Goal: Check status

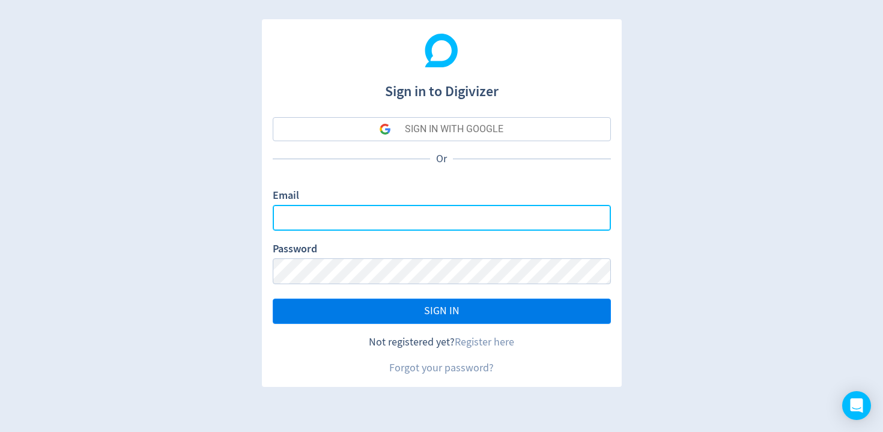
type input "[EMAIL_ADDRESS][DOMAIN_NAME]"
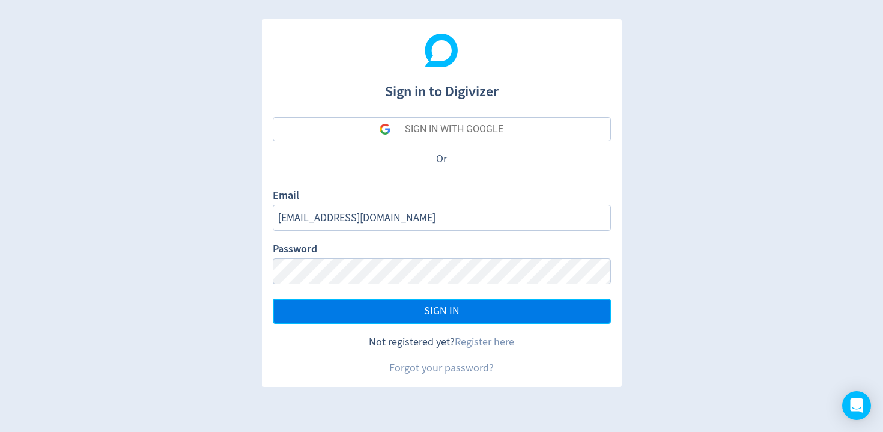
click at [393, 317] on button "SIGN IN" at bounding box center [442, 311] width 338 height 25
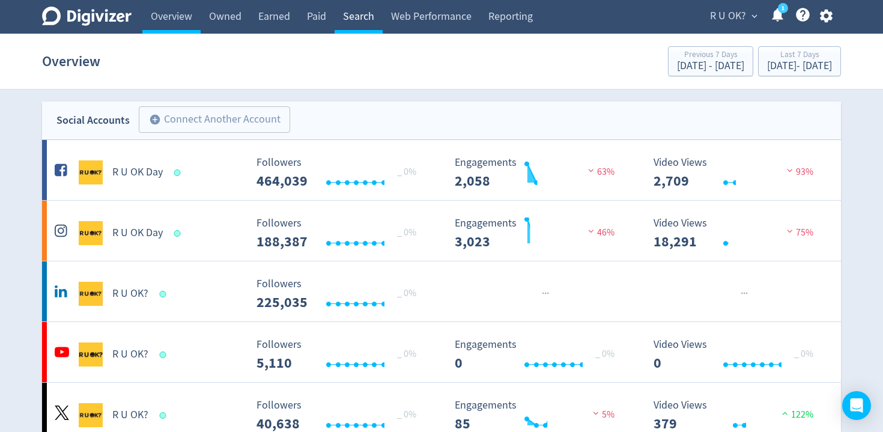
click at [342, 15] on link "Search" at bounding box center [359, 17] width 48 height 34
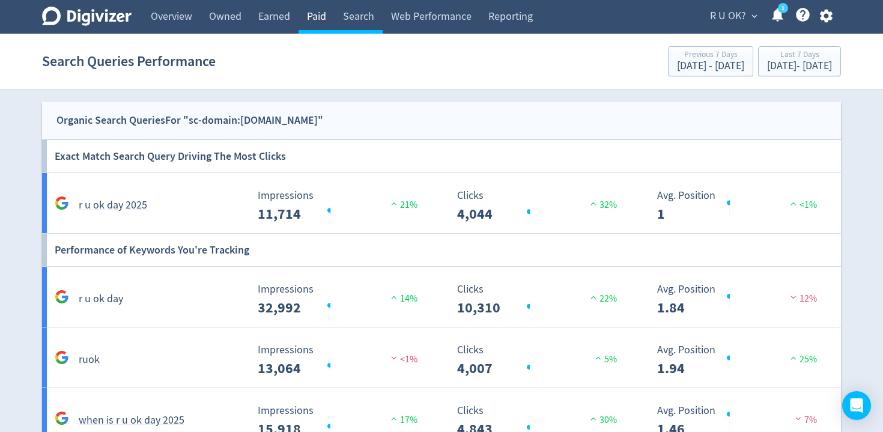
click at [310, 17] on link "Paid" at bounding box center [317, 17] width 36 height 34
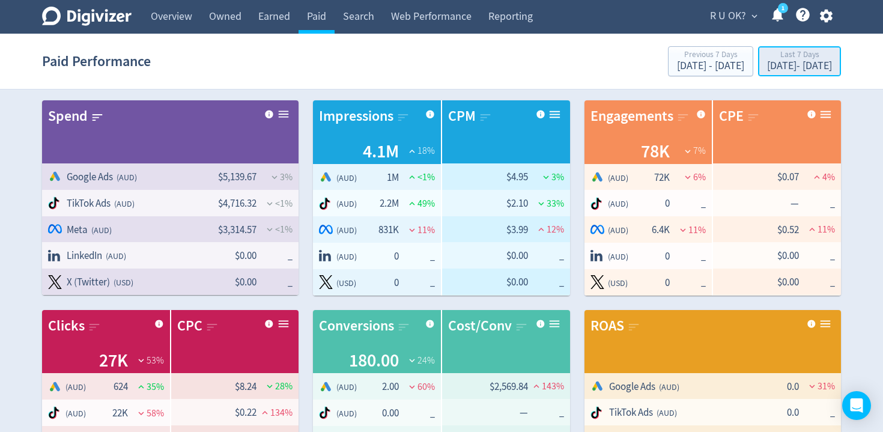
click at [767, 64] on div "[DATE] - [DATE]" at bounding box center [799, 66] width 65 height 11
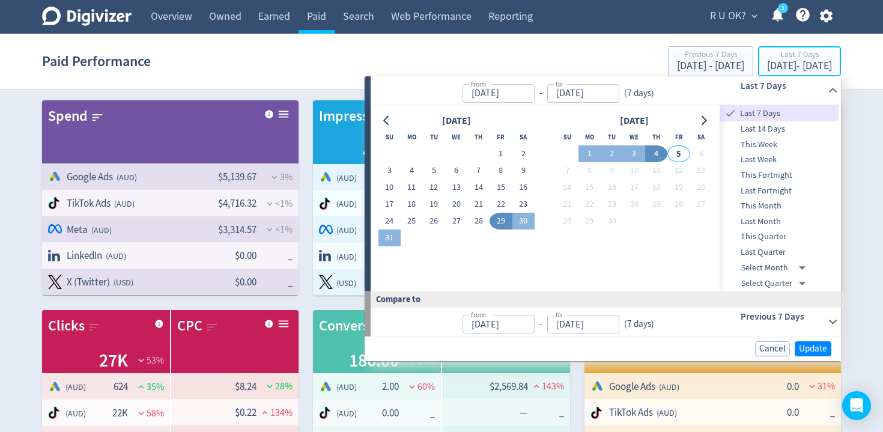
type input "[DATE]"
drag, startPoint x: 493, startPoint y: 153, endPoint x: 494, endPoint y: 171, distance: 17.5
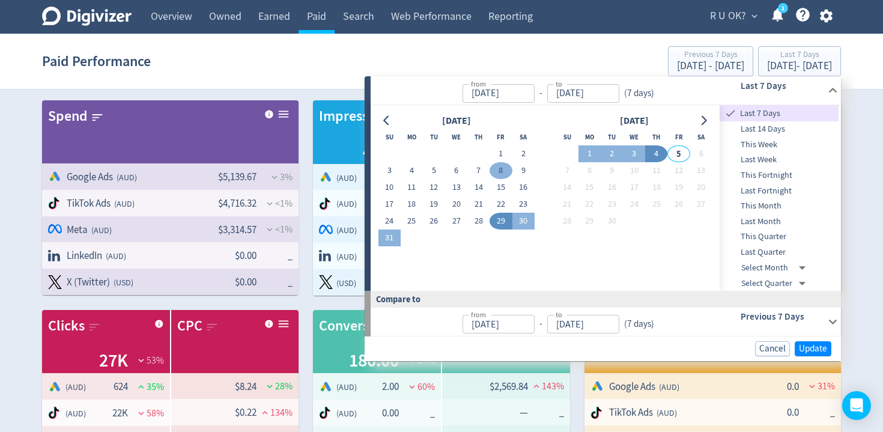
click at [493, 153] on button "1" at bounding box center [501, 153] width 22 height 17
type input "[DATE]"
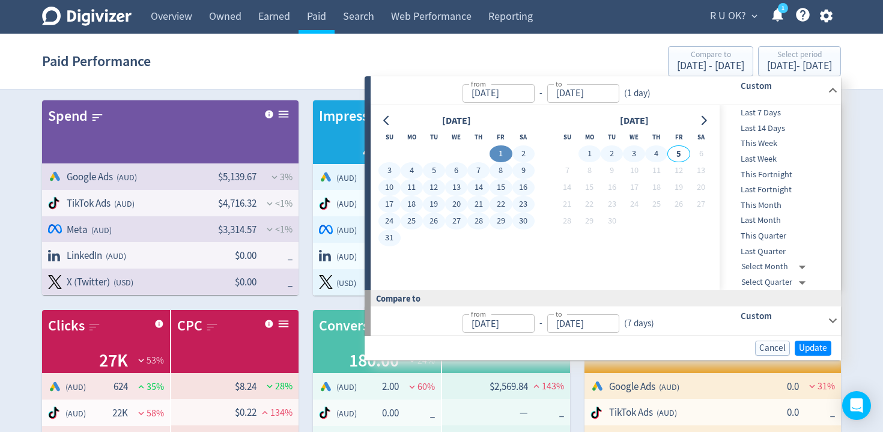
click at [665, 155] on button "4" at bounding box center [656, 153] width 22 height 17
type input "[DATE]"
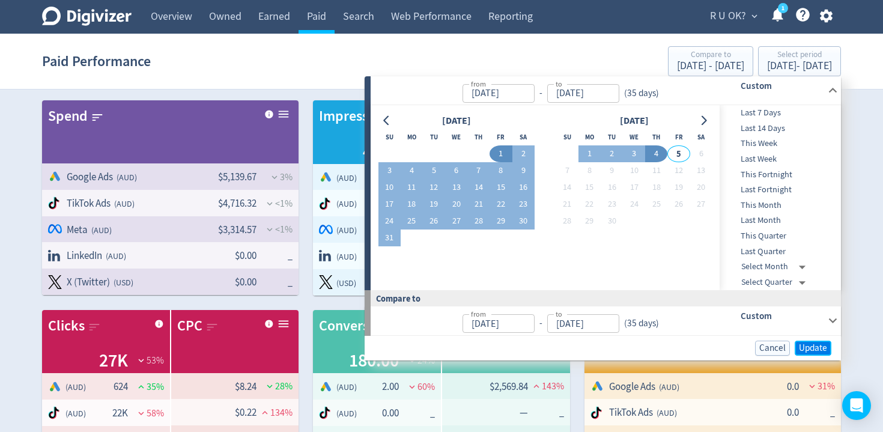
click at [808, 344] on span "Update" at bounding box center [813, 348] width 28 height 9
